Goal: Find specific page/section: Find specific page/section

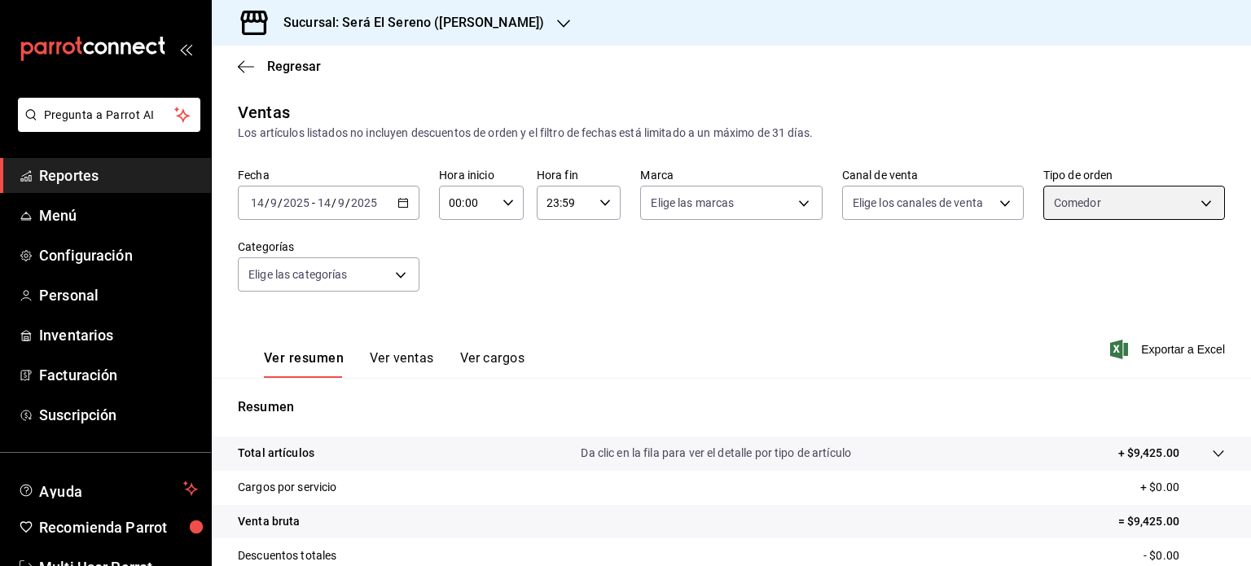
scroll to position [213, 0]
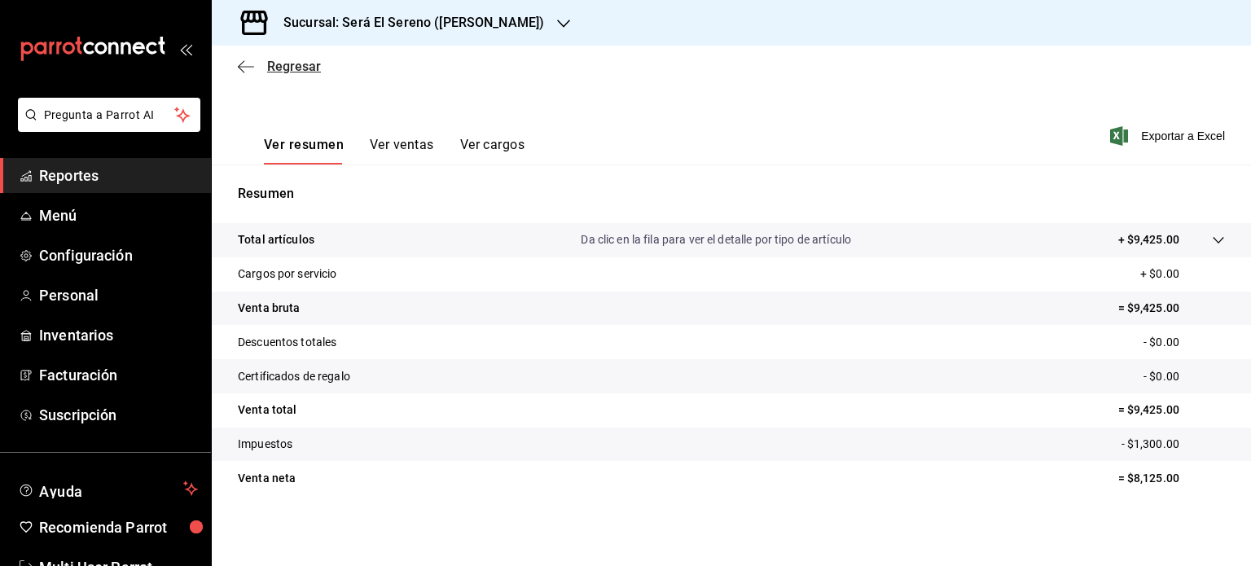
click at [273, 68] on span "Regresar" at bounding box center [294, 66] width 54 height 15
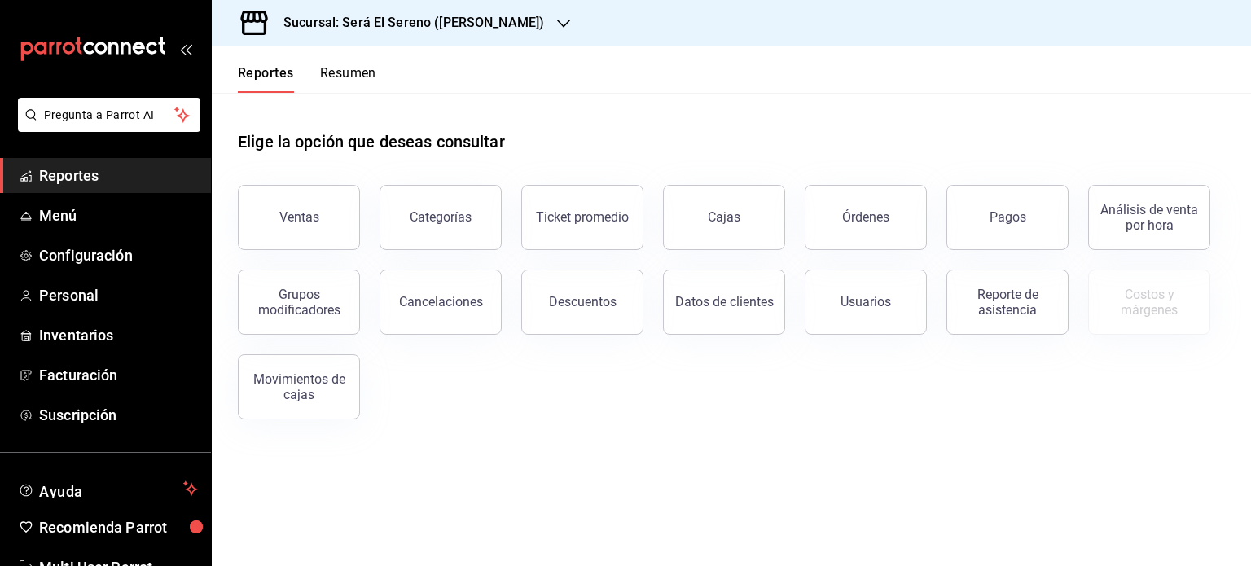
click at [358, 69] on button "Resumen" at bounding box center [348, 79] width 56 height 28
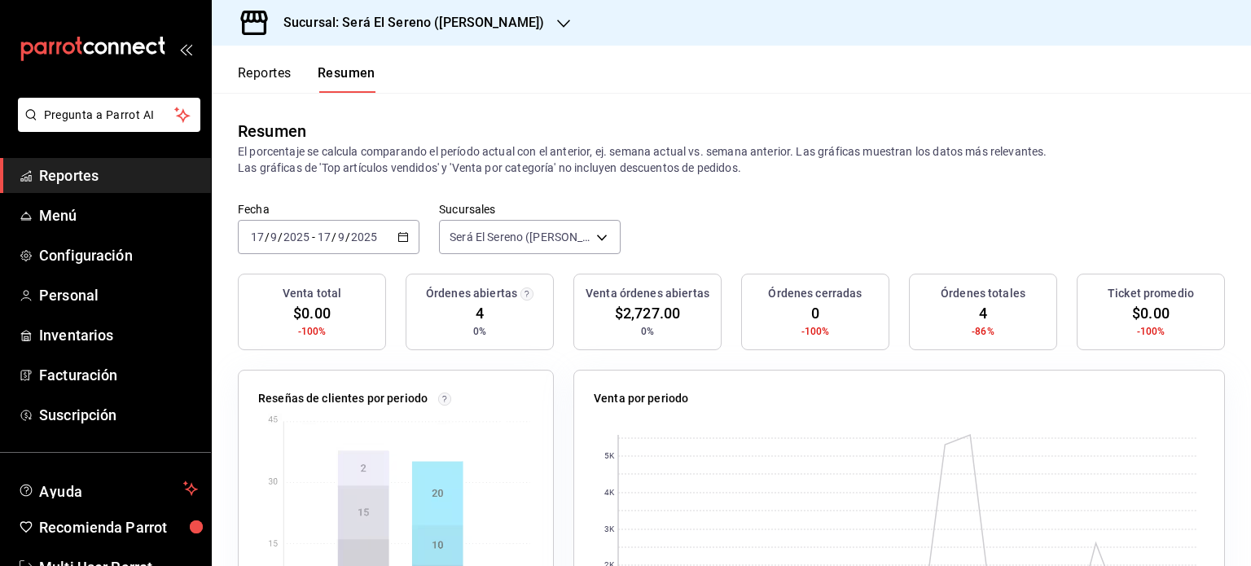
click at [407, 37] on div "Sucursal: Será El Sereno ([PERSON_NAME])" at bounding box center [401, 23] width 352 height 46
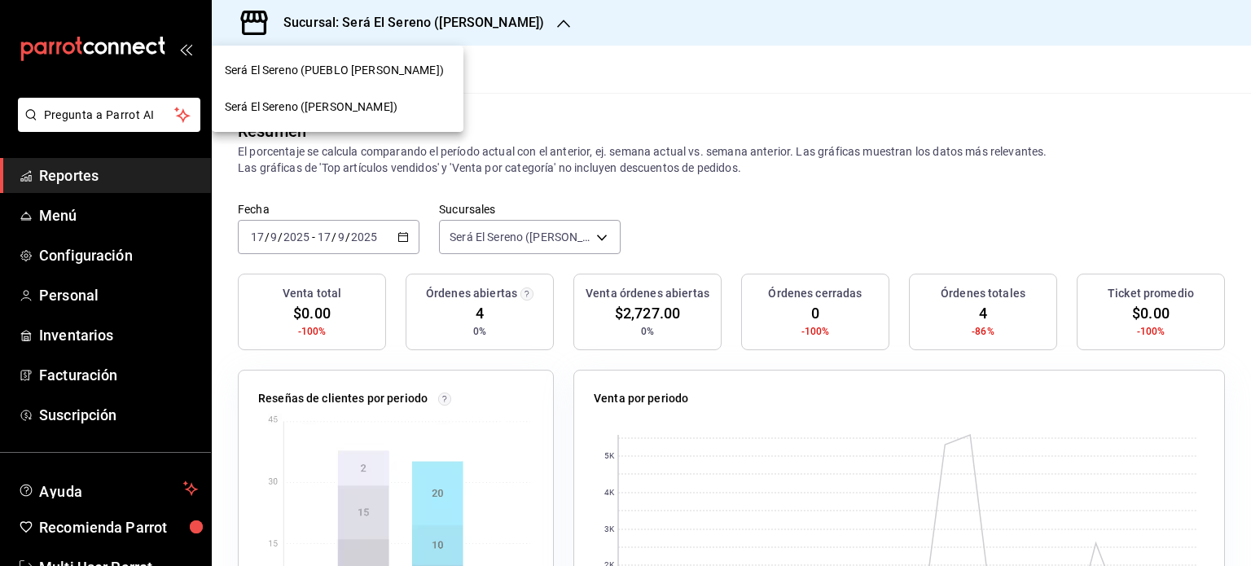
click at [389, 66] on span "Será El Sereno (PUEBLO [PERSON_NAME])" at bounding box center [334, 70] width 219 height 17
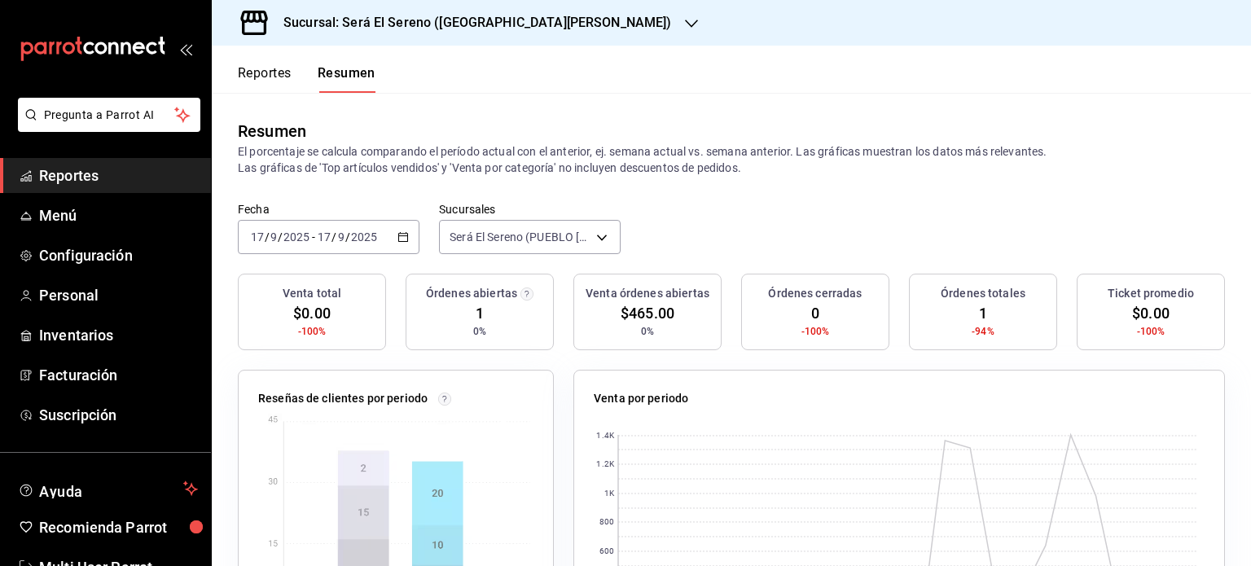
click at [286, 74] on button "Reportes" at bounding box center [265, 79] width 54 height 28
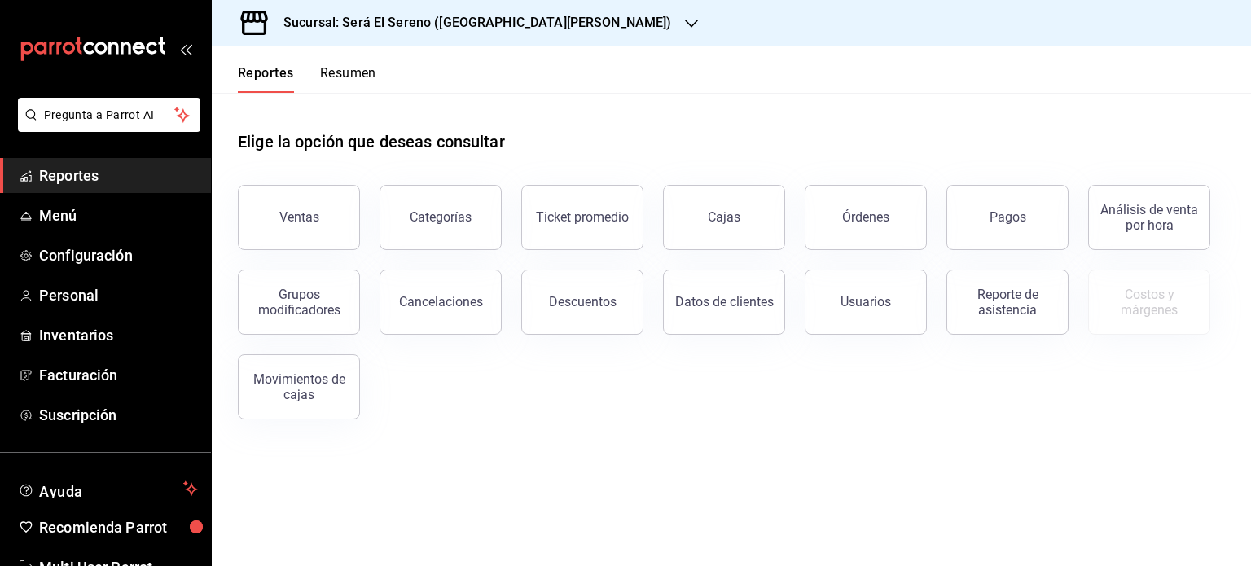
click at [325, 75] on button "Resumen" at bounding box center [348, 79] width 56 height 28
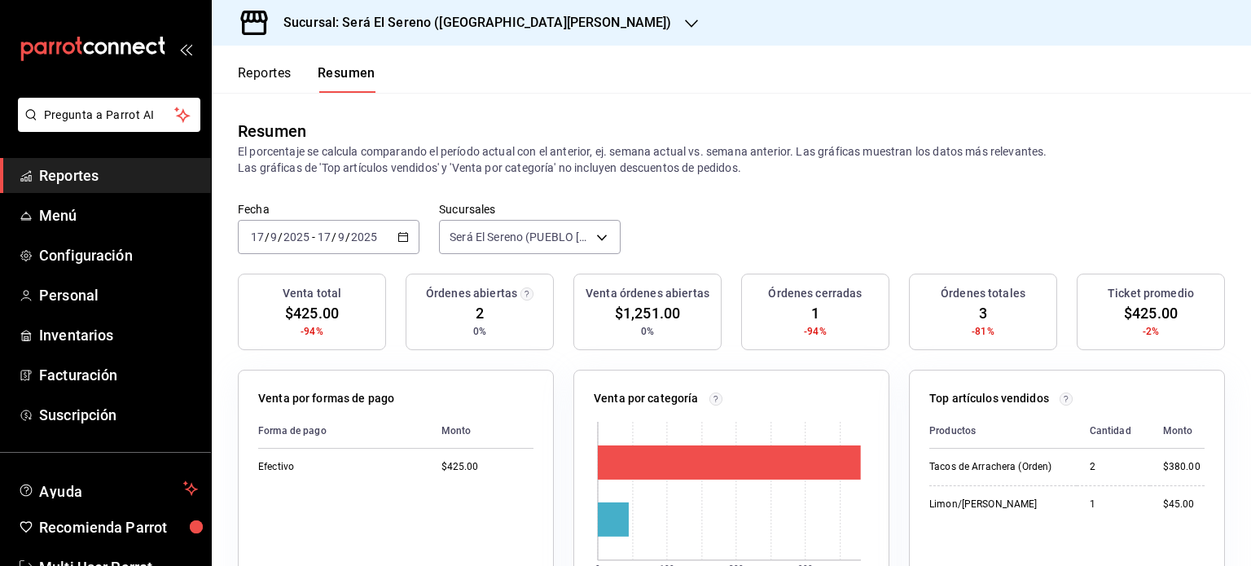
click at [465, 23] on h3 "Sucursal: Será El Sereno ([GEOGRAPHIC_DATA][PERSON_NAME])" at bounding box center [471, 23] width 402 height 20
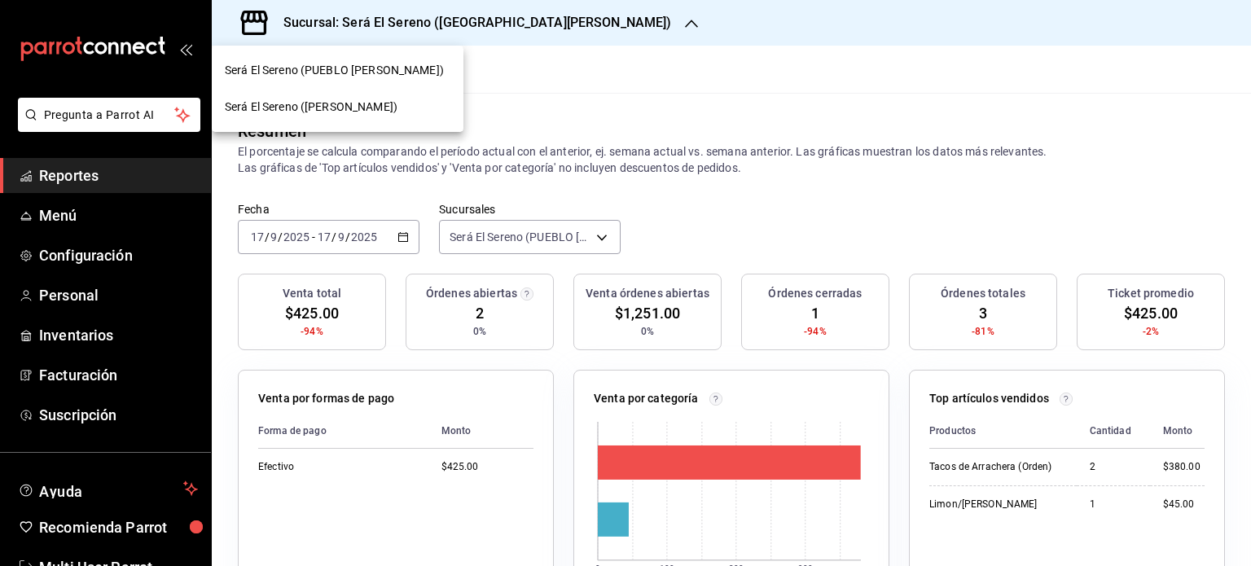
click at [369, 103] on div "Será El Sereno ([PERSON_NAME])" at bounding box center [338, 107] width 226 height 17
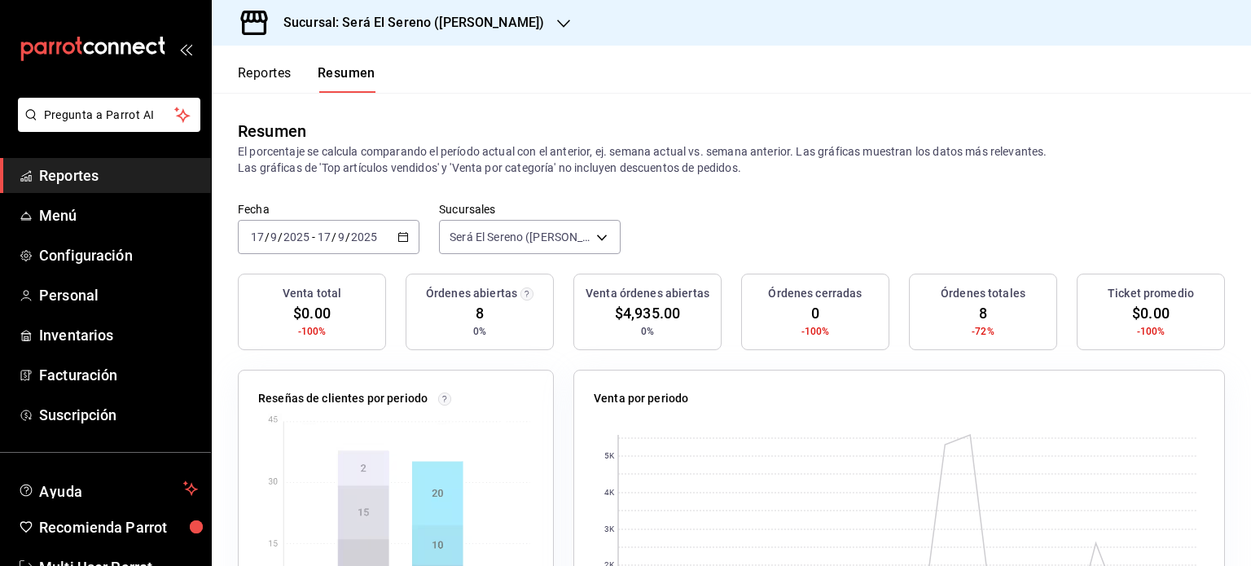
click at [432, 18] on h3 "Sucursal: Será El Sereno ([PERSON_NAME])" at bounding box center [407, 23] width 274 height 20
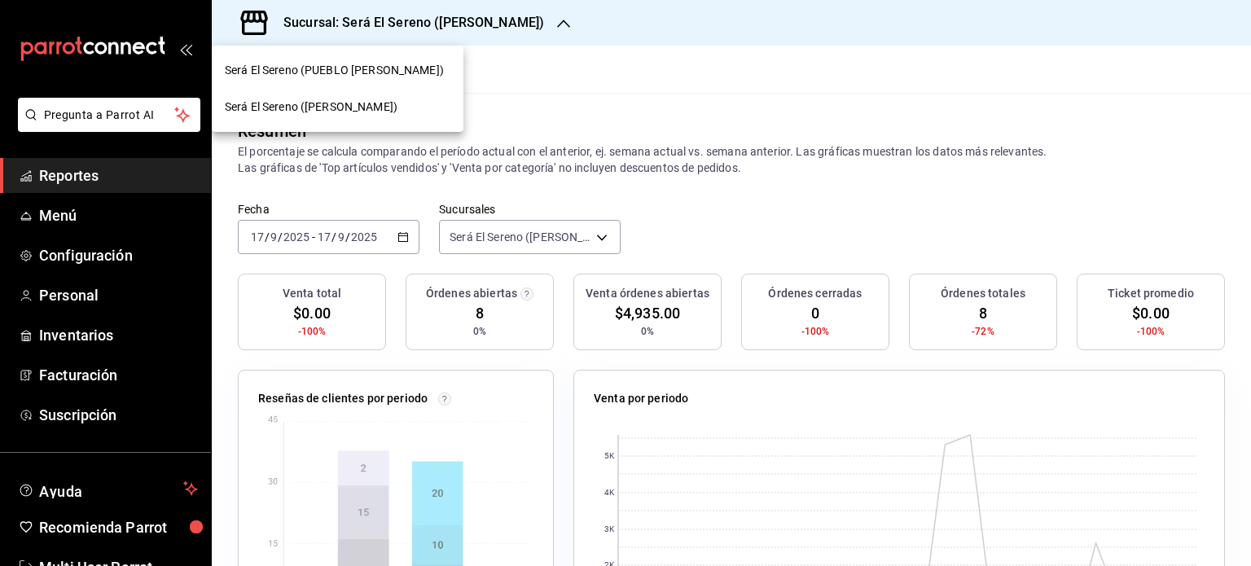
click at [390, 75] on span "Será El Sereno (PUEBLO [PERSON_NAME])" at bounding box center [334, 70] width 219 height 17
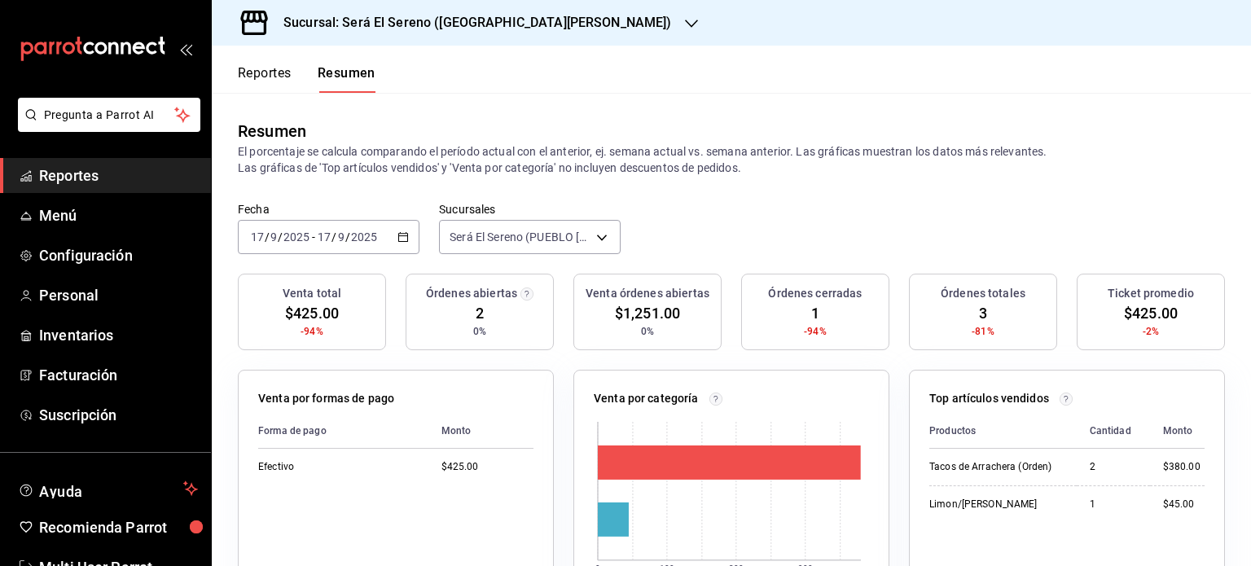
click at [116, 178] on span "Reportes" at bounding box center [118, 176] width 159 height 22
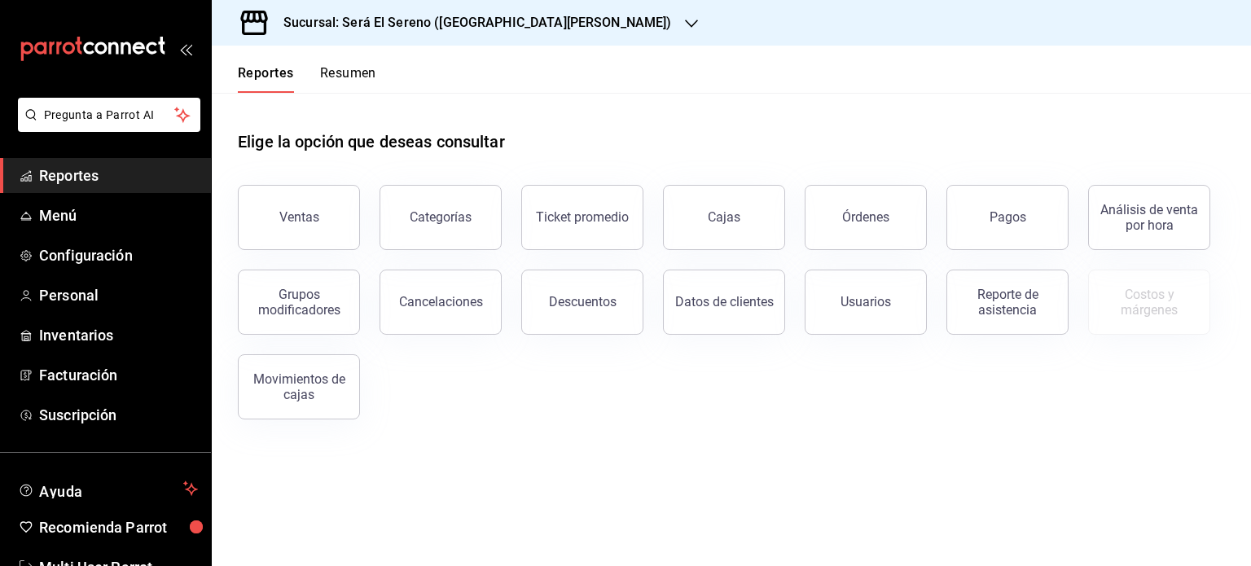
click at [341, 70] on button "Resumen" at bounding box center [348, 79] width 56 height 28
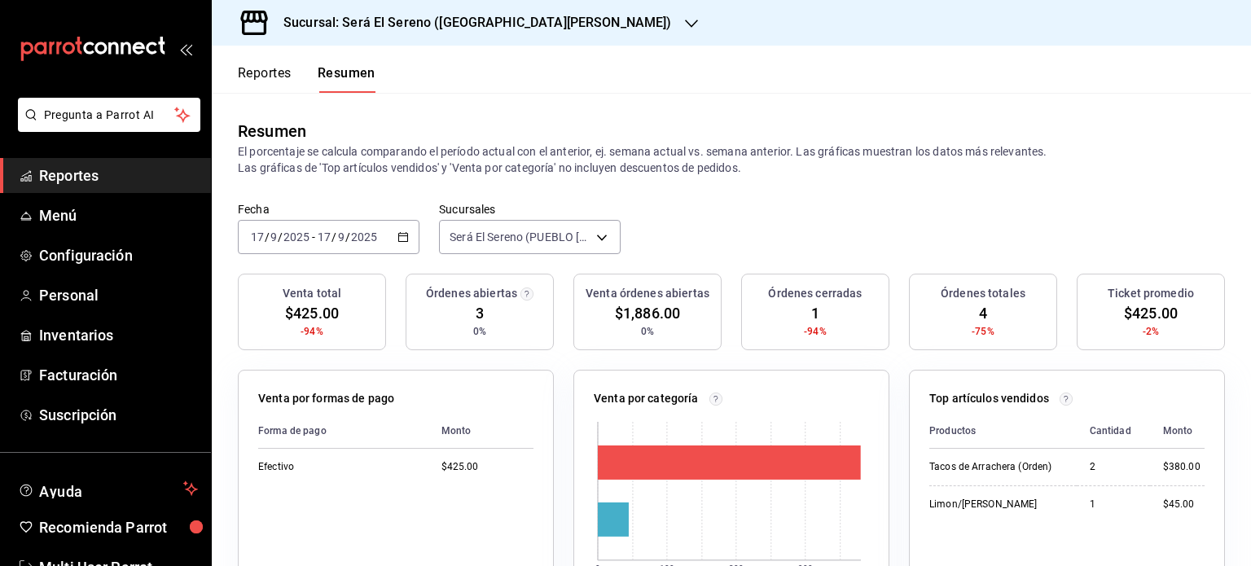
click at [404, 28] on h3 "Sucursal: Será El Sereno ([GEOGRAPHIC_DATA][PERSON_NAME])" at bounding box center [471, 23] width 402 height 20
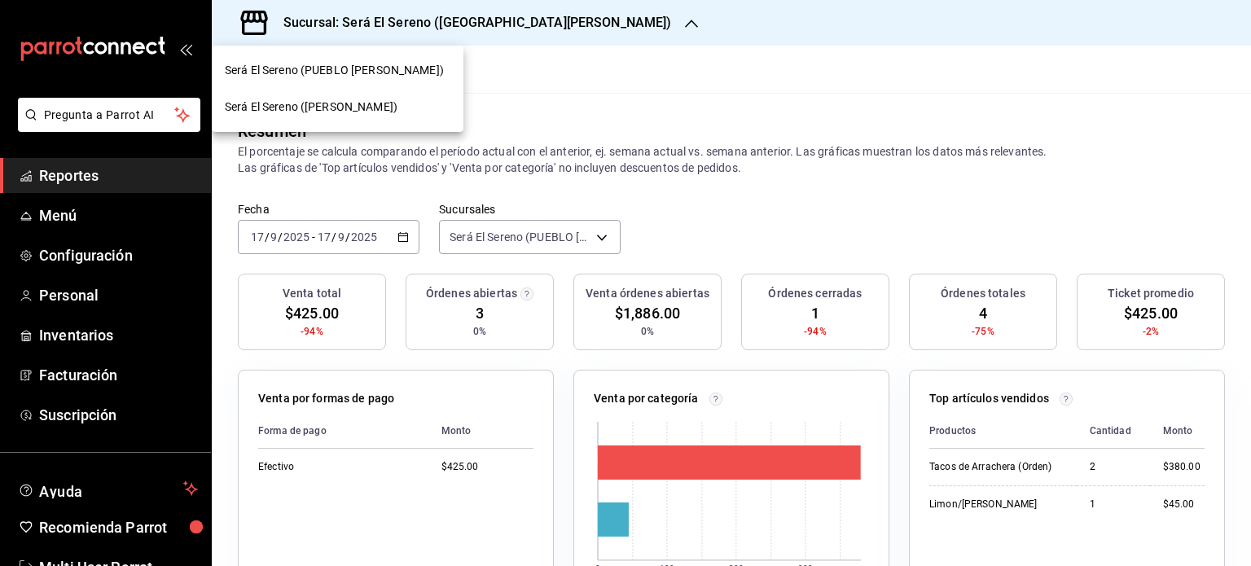
click at [353, 99] on span "Será El Sereno ([PERSON_NAME])" at bounding box center [311, 107] width 173 height 17
